Goal: Task Accomplishment & Management: Use online tool/utility

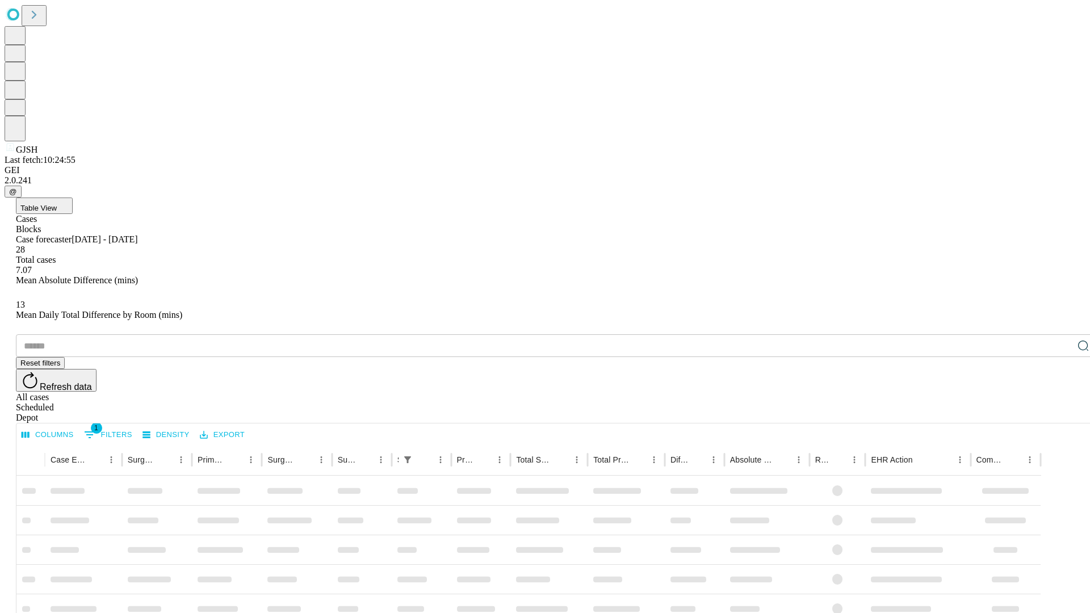
click at [57, 204] on span "Table View" at bounding box center [38, 208] width 36 height 9
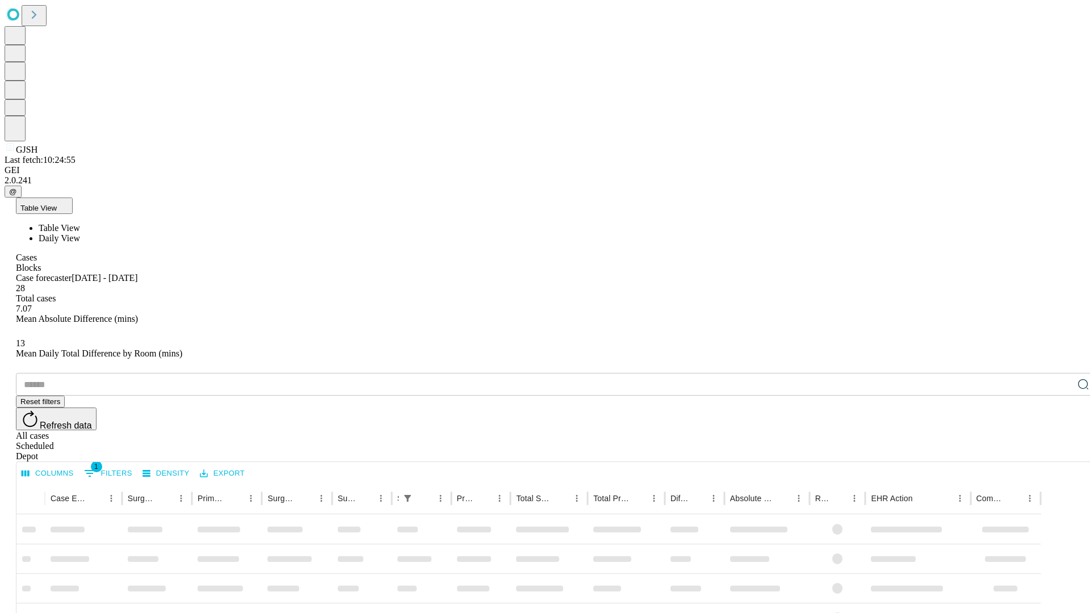
click at [80, 233] on span "Daily View" at bounding box center [59, 238] width 41 height 10
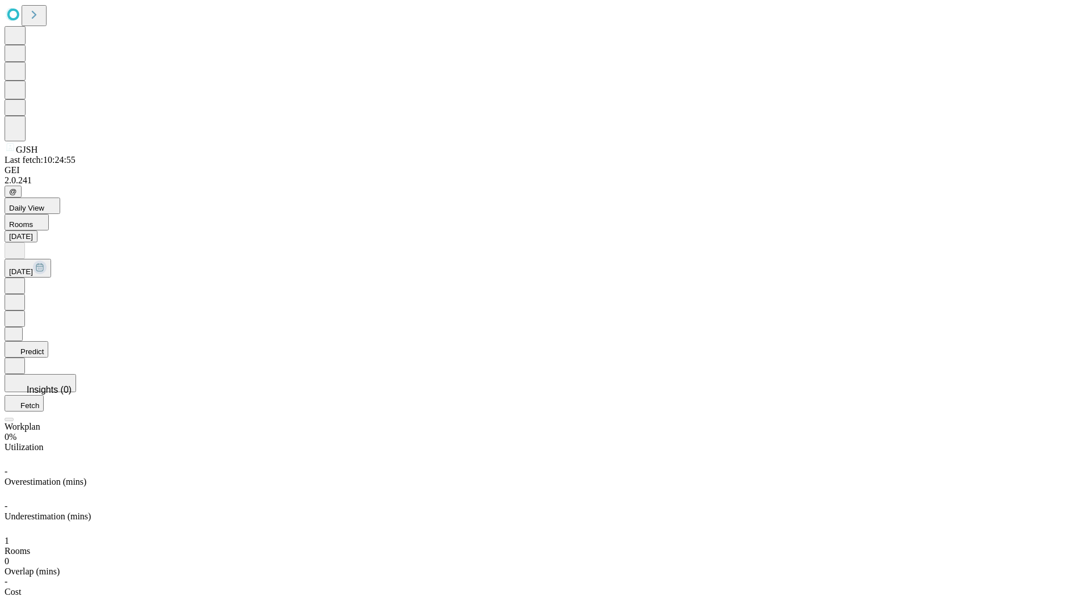
click at [48, 341] on button "Predict" at bounding box center [27, 349] width 44 height 16
